Goal: Task Accomplishment & Management: Use online tool/utility

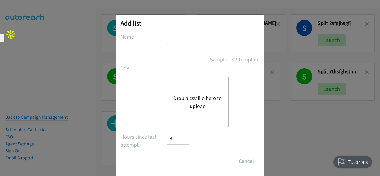
drag, startPoint x: 179, startPoint y: 30, endPoint x: 172, endPoint y: 43, distance: 14.9
click at [179, 31] on div "Add list No phone fields were returned for that Report or List View Please uplo…" at bounding box center [190, 96] width 148 height 162
drag, startPoint x: 172, startPoint y: 41, endPoint x: 173, endPoint y: 37, distance: 4.8
click at [173, 37] on input "text" at bounding box center [213, 39] width 93 height 12
drag, startPoint x: 173, startPoint y: 37, endPoint x: 169, endPoint y: 38, distance: 4.5
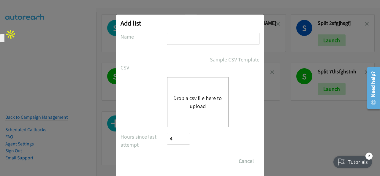
click at [170, 38] on input "text" at bounding box center [213, 39] width 93 height 12
paste input "Justin Lennert + HP FY25 Q4 ACS Z Workstation Opex - AUakdfvb"
type input "Justin Lennert + HP FY25 Q4 ACS Z Workstation Opex - AUakdfvb"
click at [190, 59] on div "Sample CSV Template" at bounding box center [213, 60] width 93 height 8
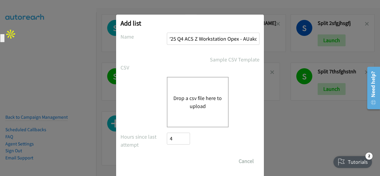
scroll to position [0, 0]
click at [182, 96] on button "Drop a csv file here to upload" at bounding box center [197, 102] width 49 height 16
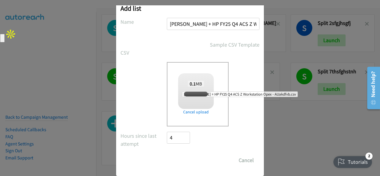
scroll to position [24, 0]
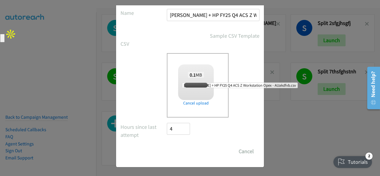
checkbox input "true"
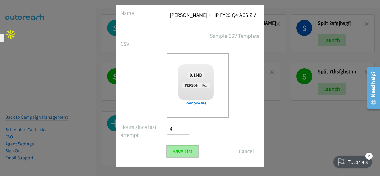
click at [179, 153] on input "Save List" at bounding box center [182, 152] width 31 height 12
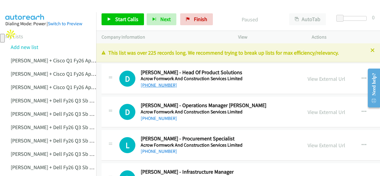
click at [154, 84] on link "[PHONE_NUMBER]" at bounding box center [159, 85] width 36 height 6
click at [29, 8] on img at bounding box center [25, 10] width 45 height 21
click at [153, 86] on link "[PHONE_NUMBER]" at bounding box center [159, 85] width 36 height 6
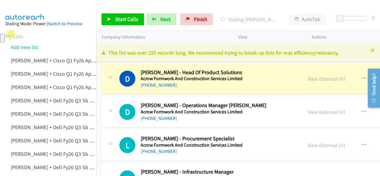
click at [26, 8] on img at bounding box center [25, 10] width 45 height 21
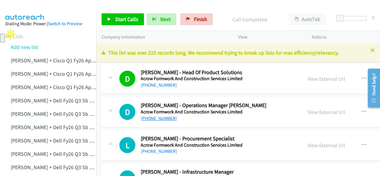
click at [150, 117] on link "[PHONE_NUMBER]" at bounding box center [159, 119] width 36 height 6
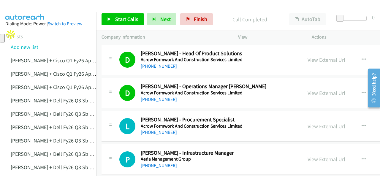
scroll to position [30, 0]
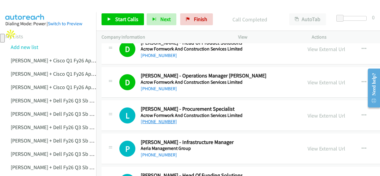
click at [162, 120] on link "[PHONE_NUMBER]" at bounding box center [159, 122] width 36 height 6
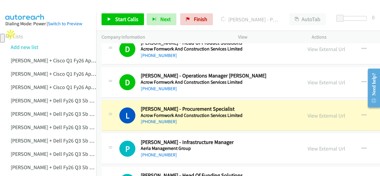
click at [25, 8] on img at bounding box center [25, 10] width 45 height 21
click at [21, 11] on img at bounding box center [25, 10] width 45 height 21
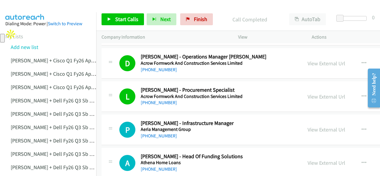
scroll to position [59, 0]
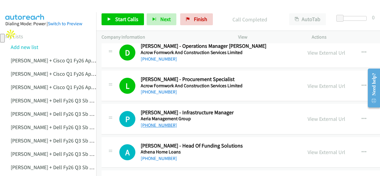
click at [152, 127] on link "[PHONE_NUMBER]" at bounding box center [159, 125] width 36 height 6
click at [19, 7] on img at bounding box center [25, 10] width 45 height 21
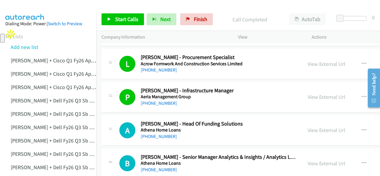
scroll to position [0, 0]
